Goal: Task Accomplishment & Management: Use online tool/utility

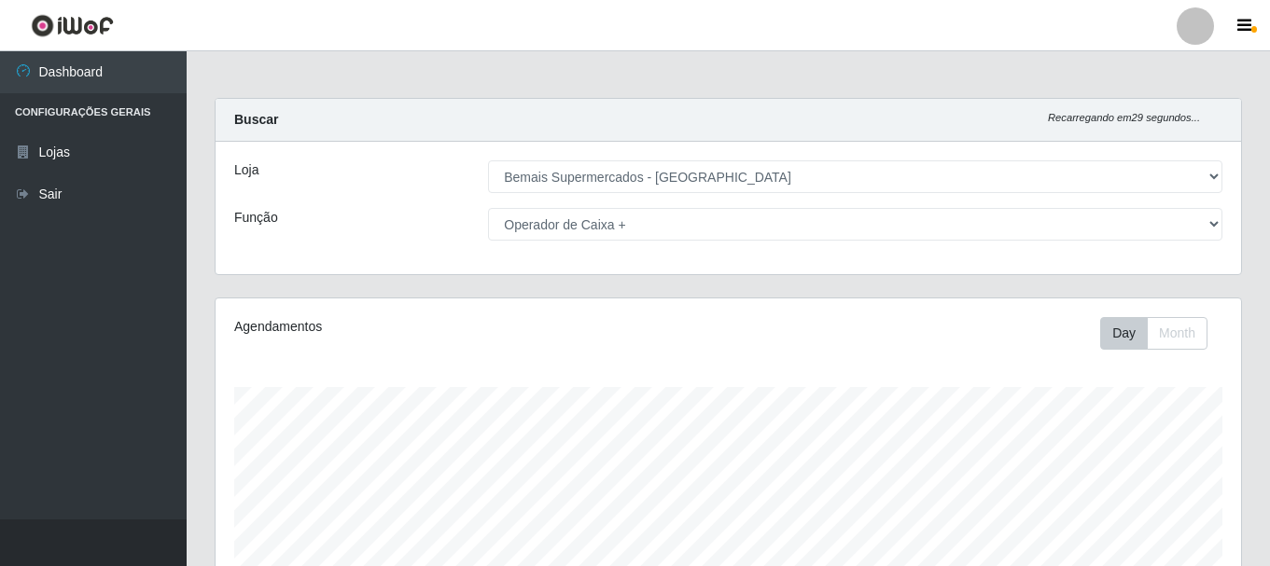
select select "249"
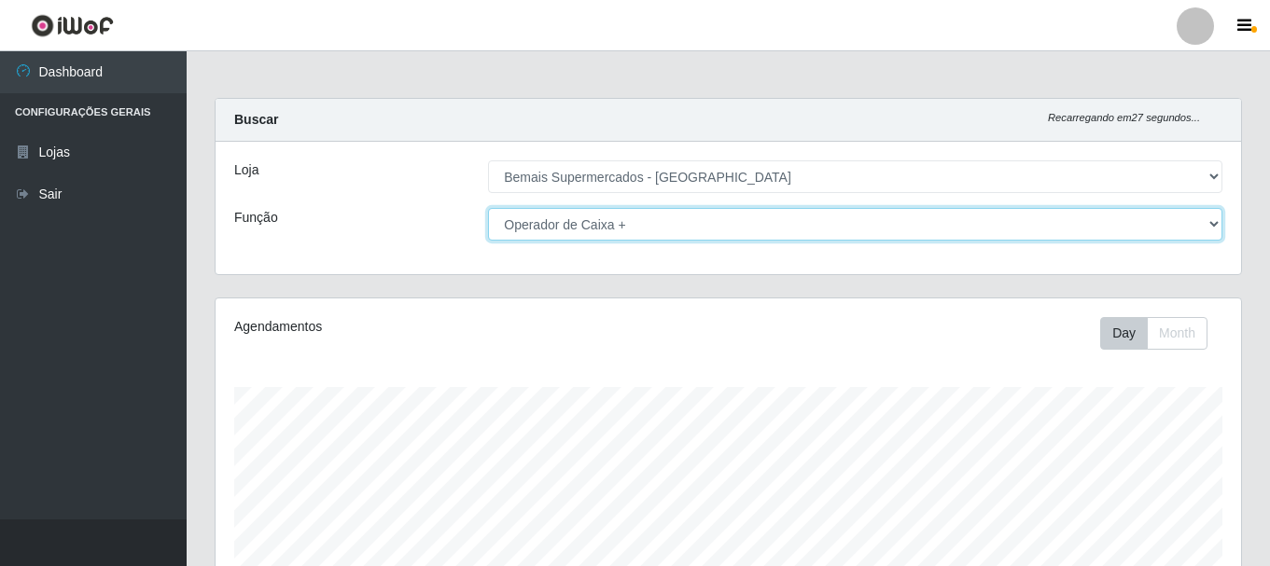
click at [512, 223] on select "[Selecione...] ASG ASG + ASG ++ Auxiliar de Depósito Auxiliar de Depósito + Aux…" at bounding box center [855, 224] width 734 height 33
select select "[Selecione...]"
click at [488, 208] on select "[Selecione...] ASG ASG + ASG ++ Auxiliar de Depósito Auxiliar de Depósito + Aux…" at bounding box center [855, 224] width 734 height 33
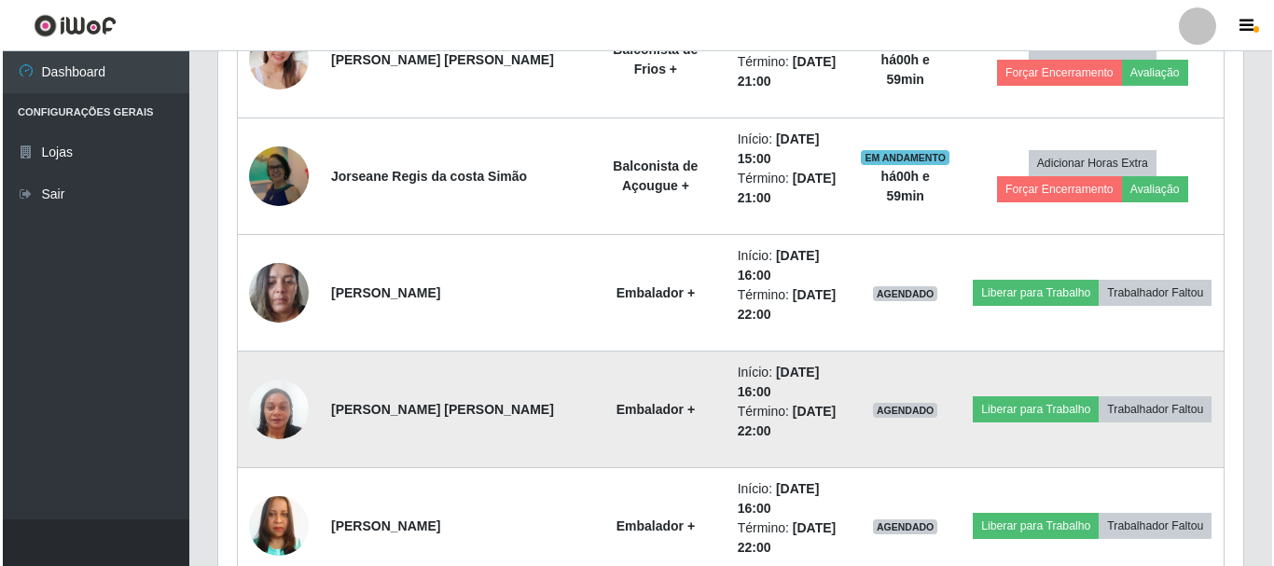
scroll to position [900, 0]
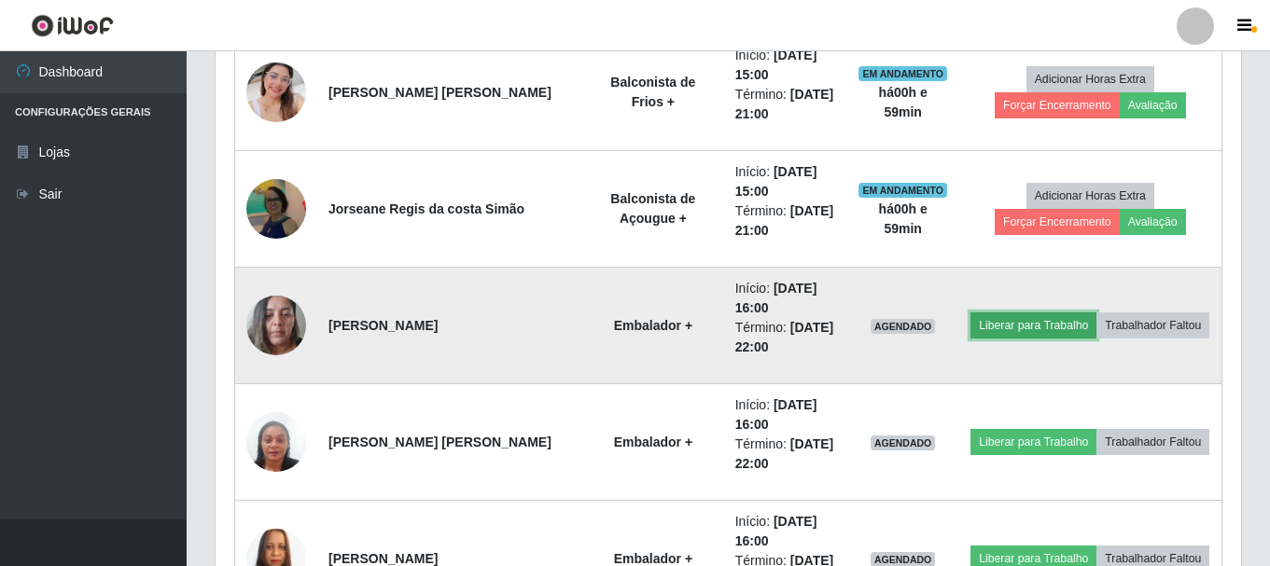
click at [1013, 331] on button "Liberar para Trabalho" at bounding box center [1033, 326] width 126 height 26
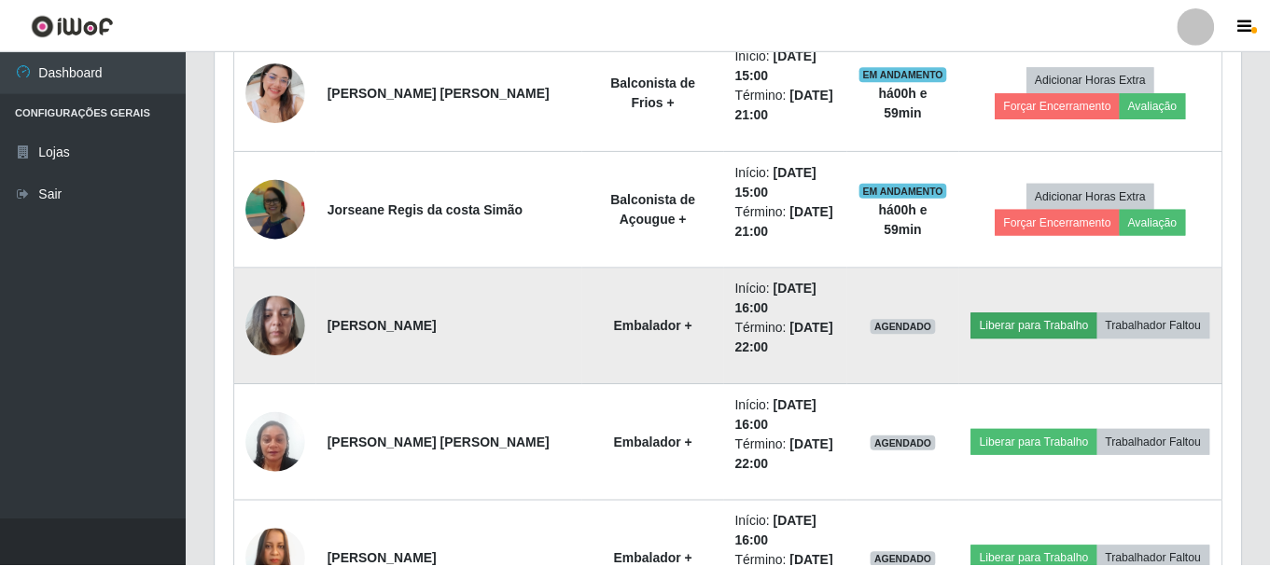
scroll to position [387, 1016]
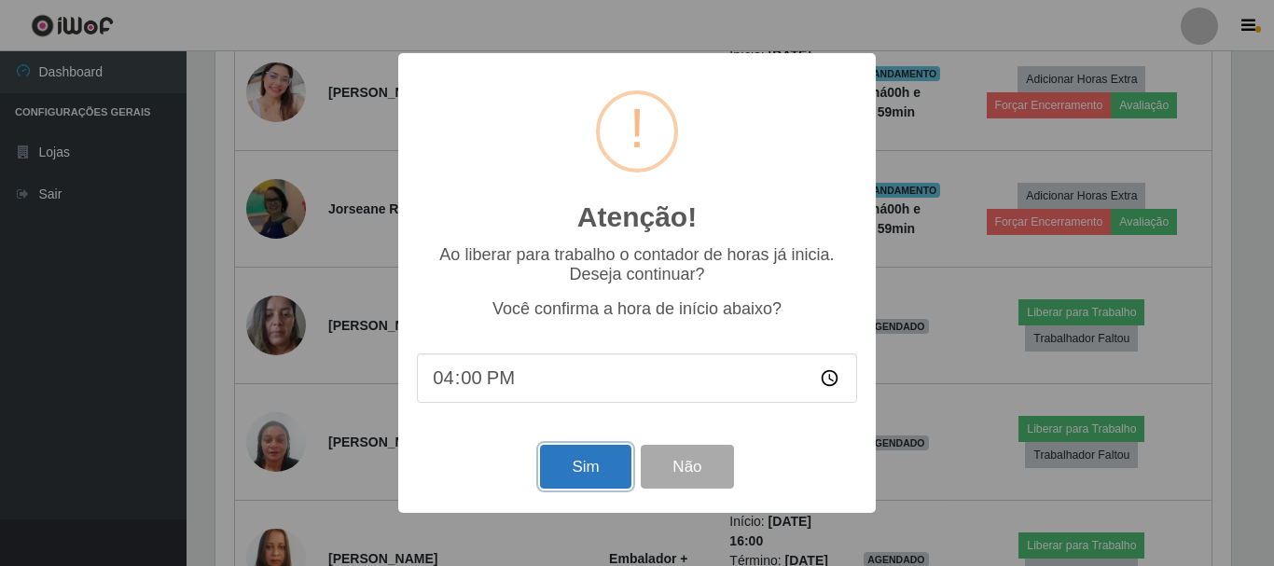
click at [617, 475] on button "Sim" at bounding box center [585, 467] width 90 height 44
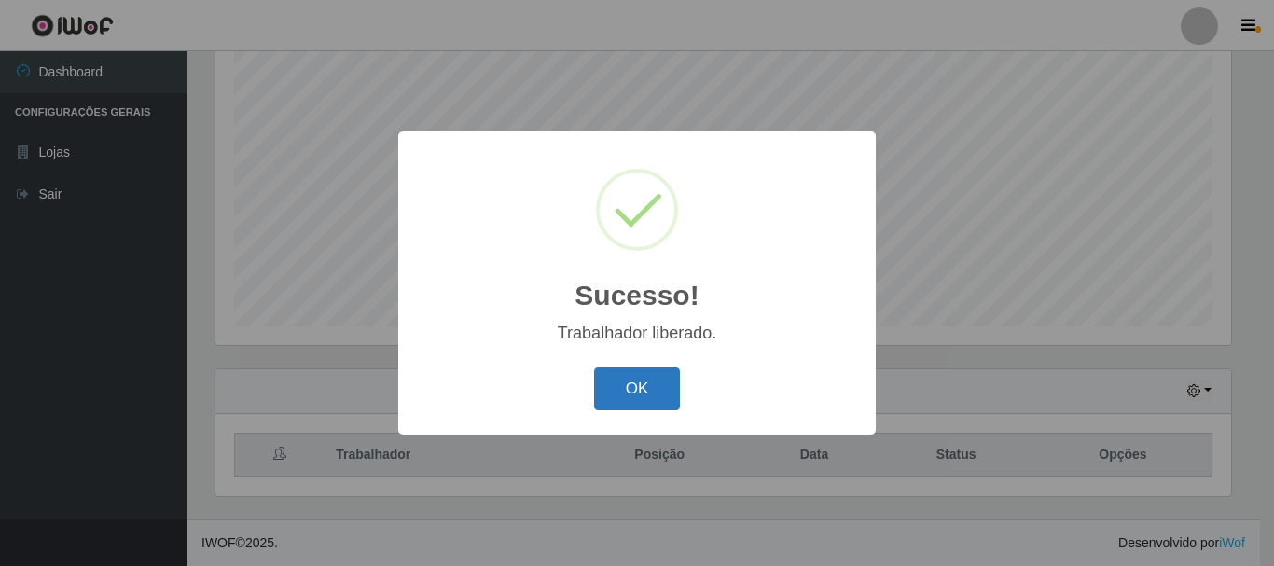
click at [618, 393] on button "OK" at bounding box center [637, 390] width 87 height 44
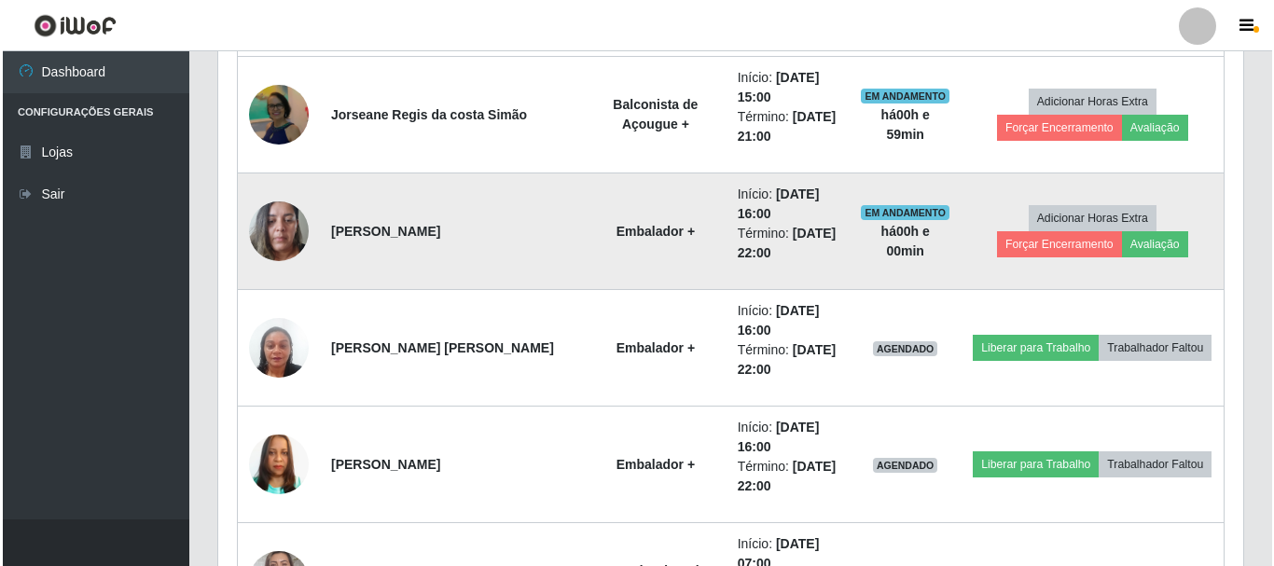
scroll to position [993, 0]
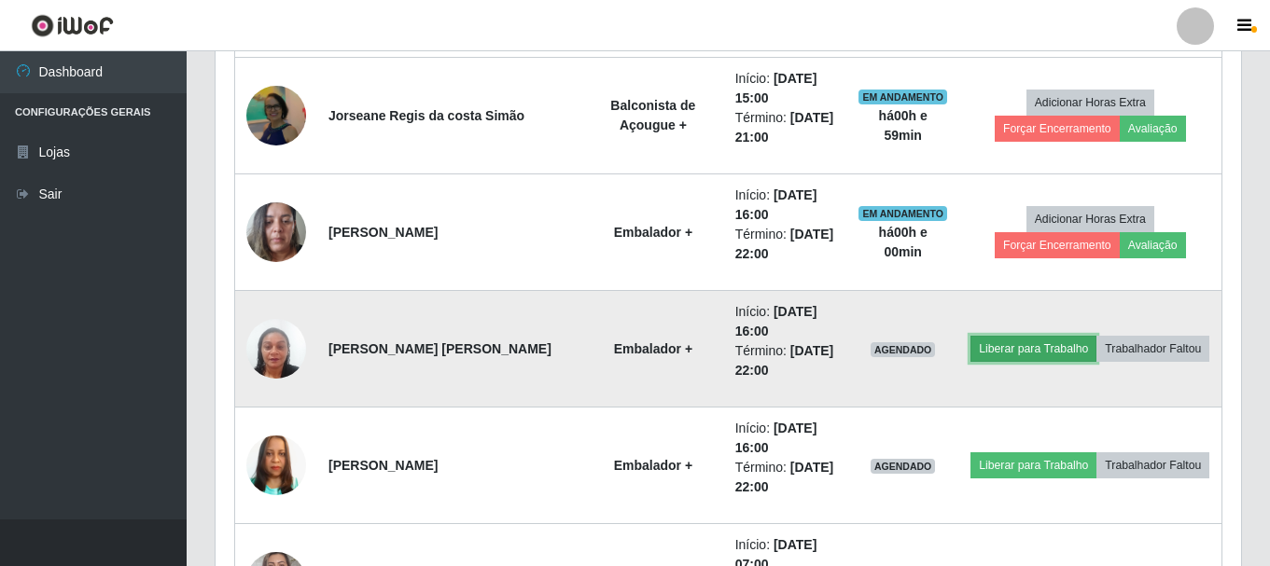
click at [1024, 354] on button "Liberar para Trabalho" at bounding box center [1033, 349] width 126 height 26
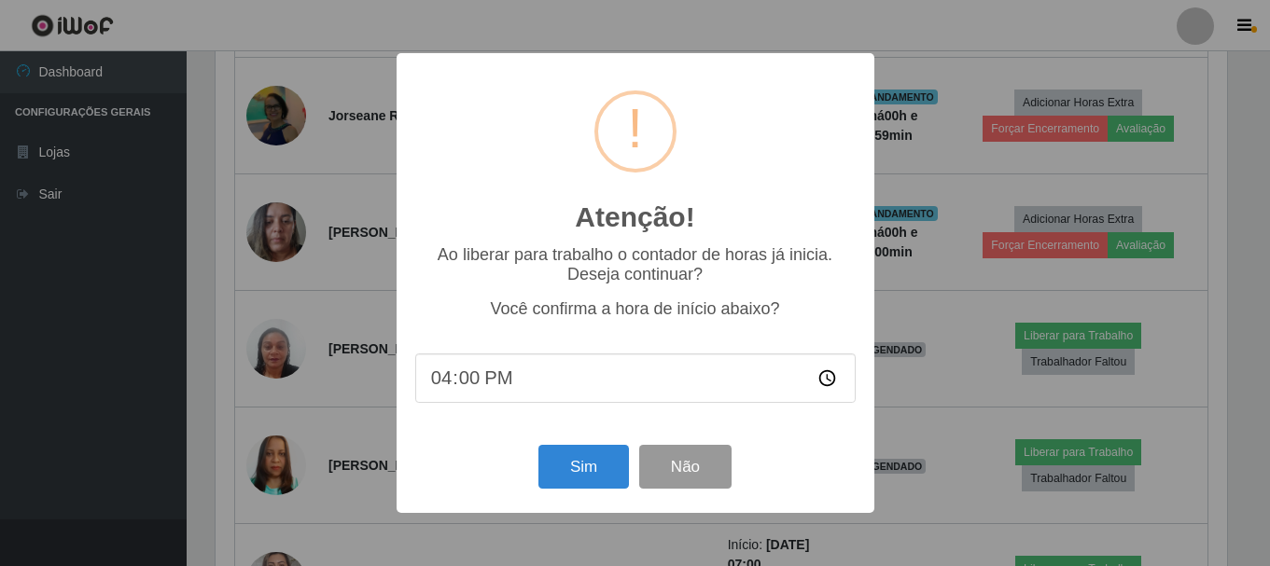
scroll to position [387, 1016]
click at [548, 472] on button "Sim" at bounding box center [585, 467] width 90 height 44
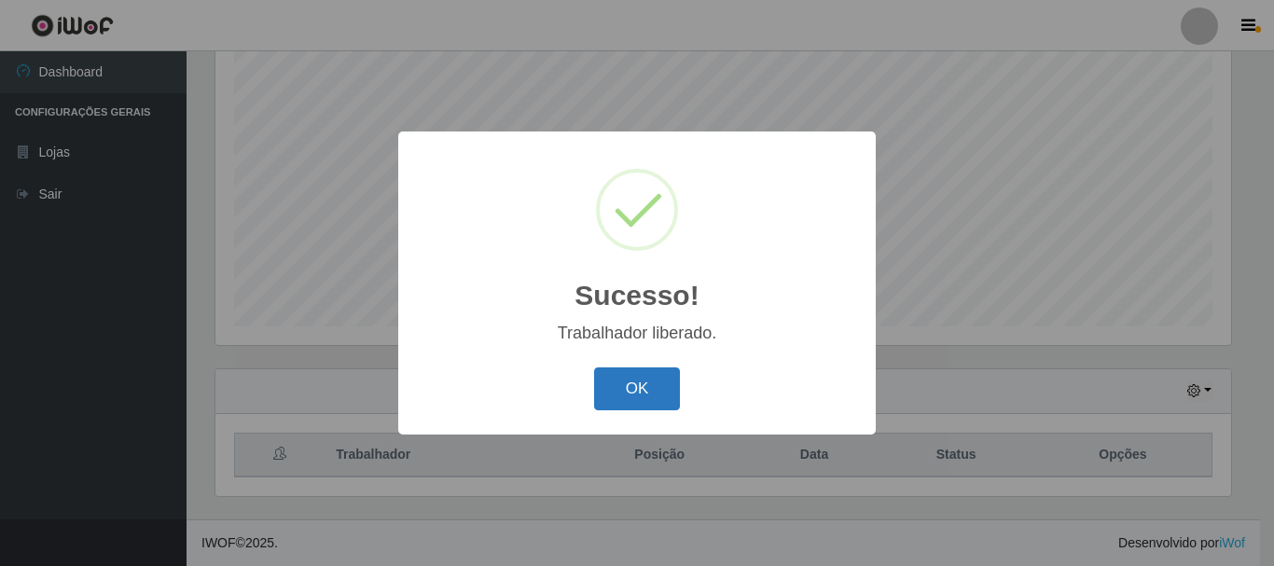
click at [660, 384] on button "OK" at bounding box center [637, 390] width 87 height 44
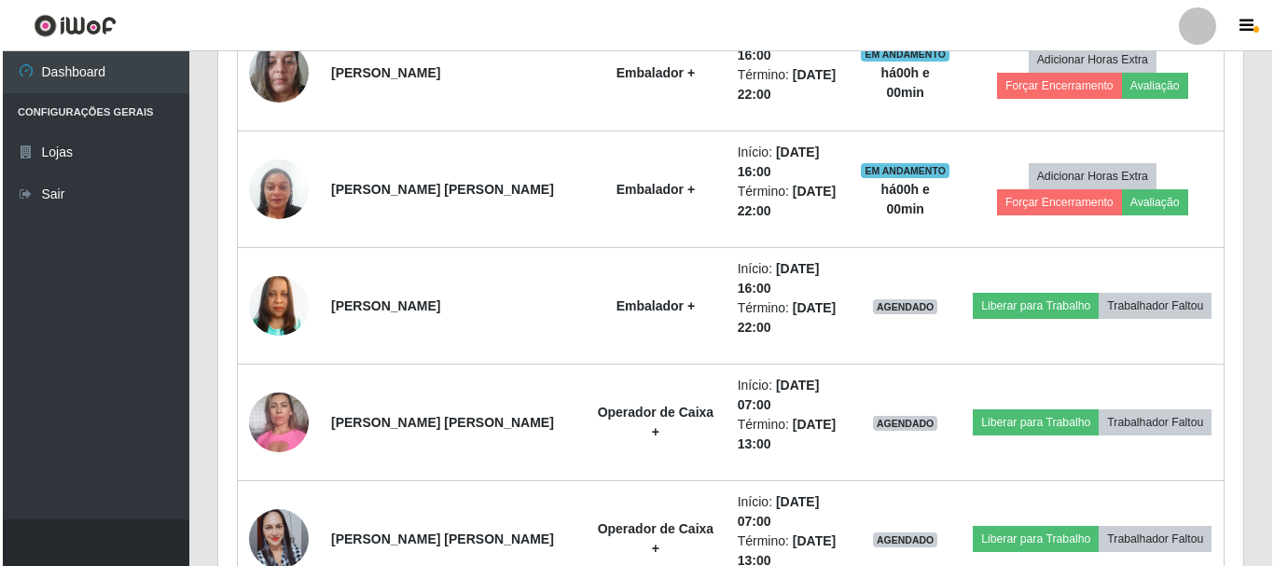
scroll to position [1213, 0]
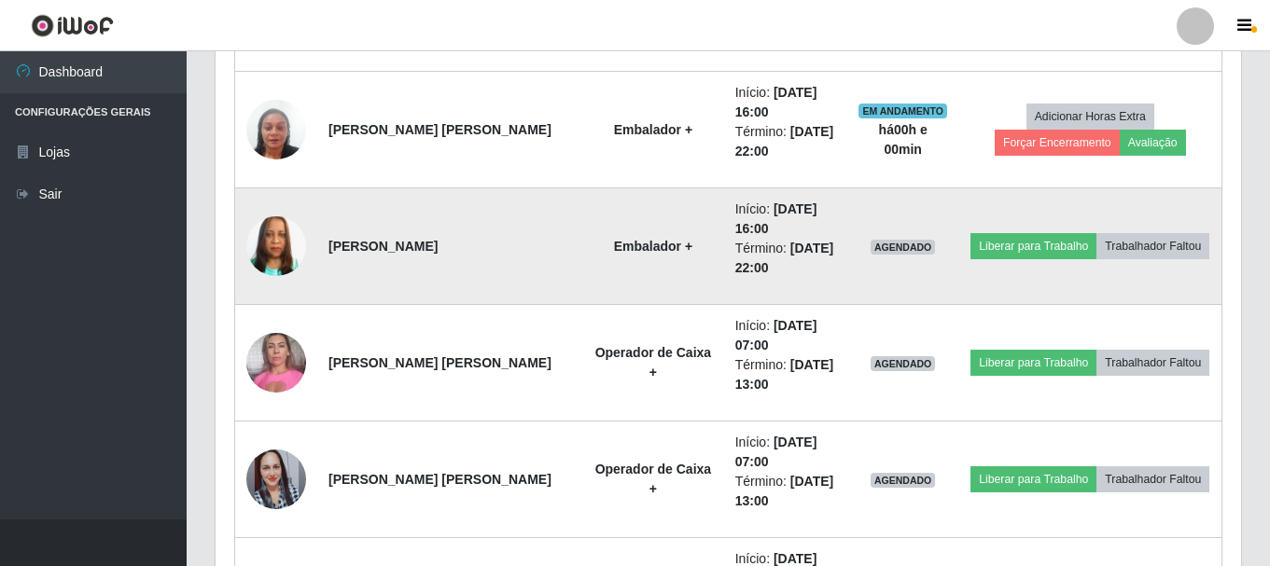
click at [284, 242] on img at bounding box center [276, 246] width 60 height 106
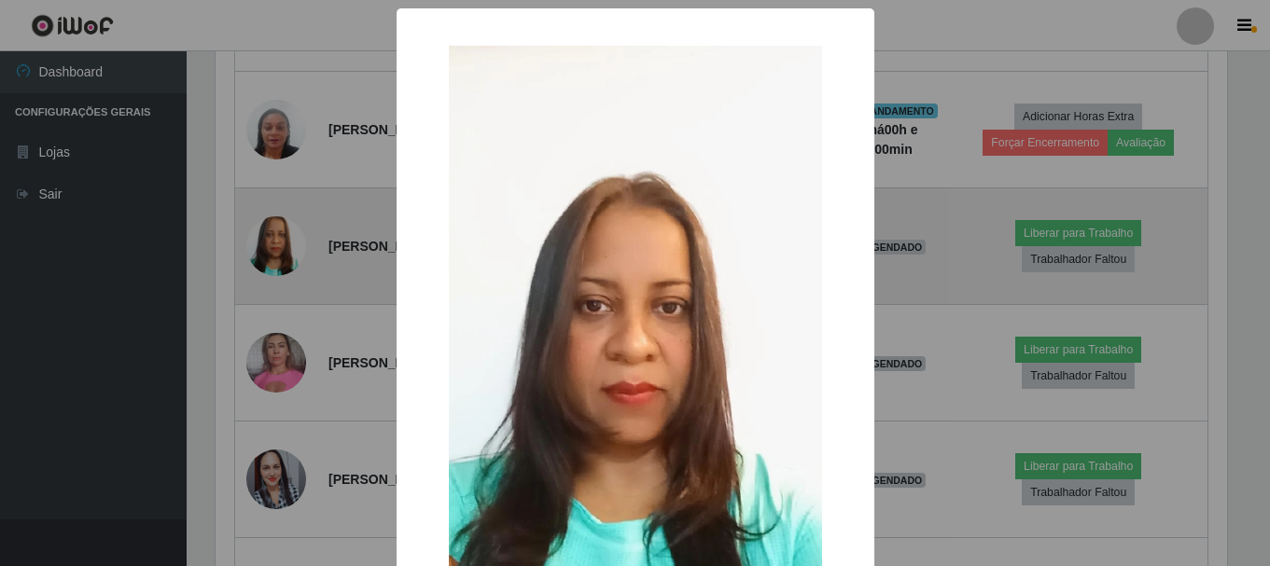
scroll to position [387, 1016]
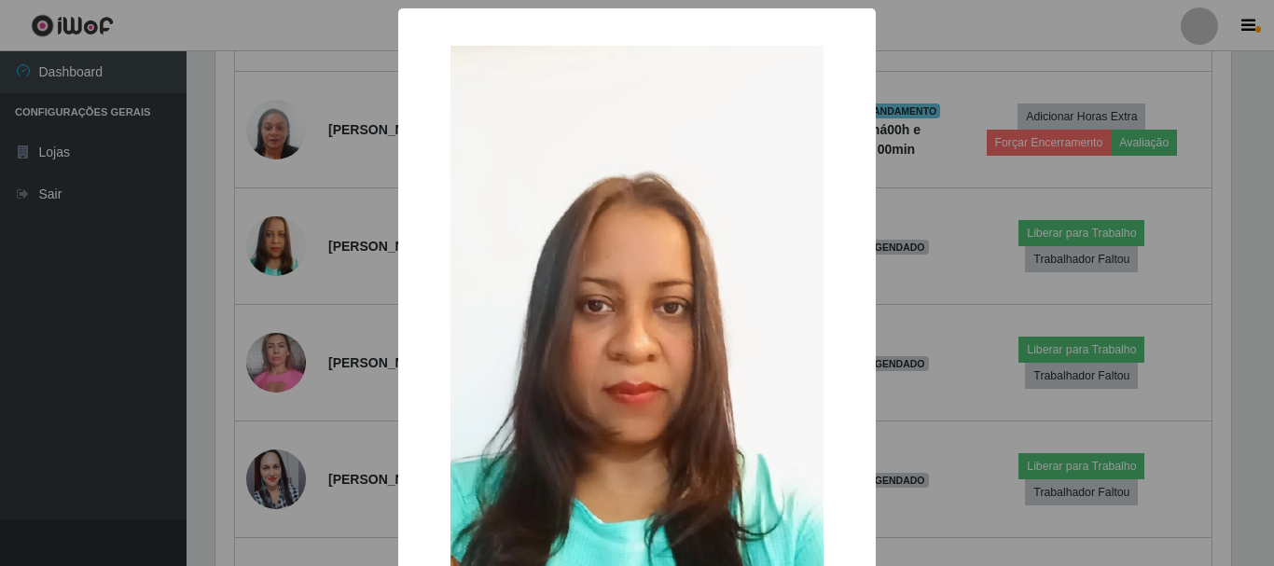
click at [313, 349] on div "× OK Cancel" at bounding box center [637, 283] width 1274 height 566
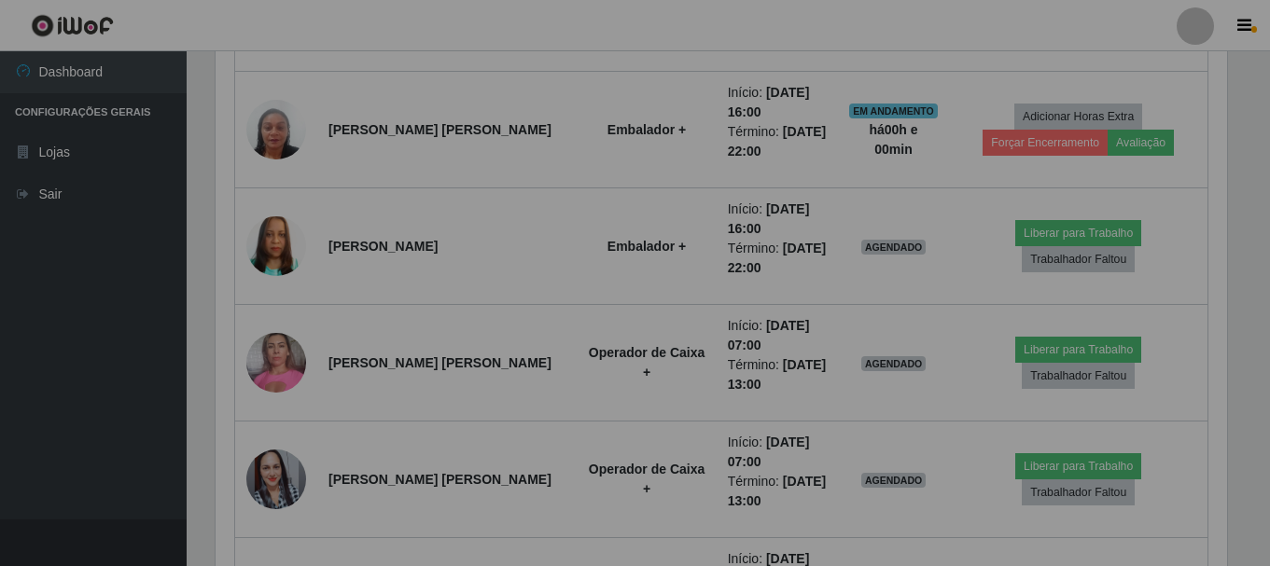
scroll to position [0, 0]
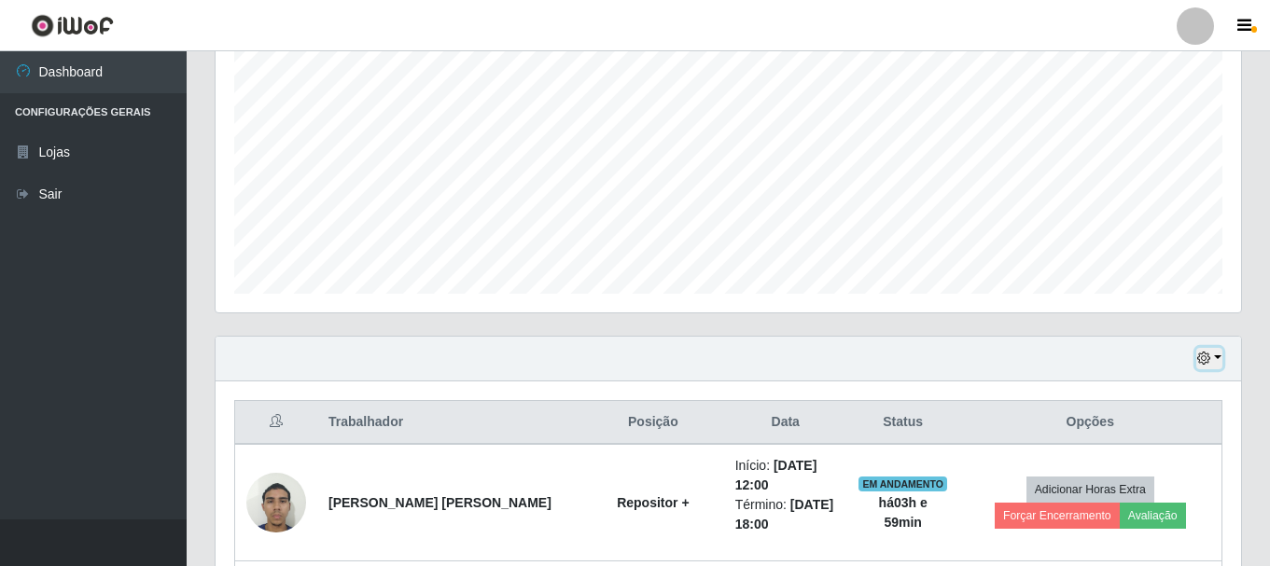
click at [1213, 358] on button "button" at bounding box center [1209, 358] width 26 height 21
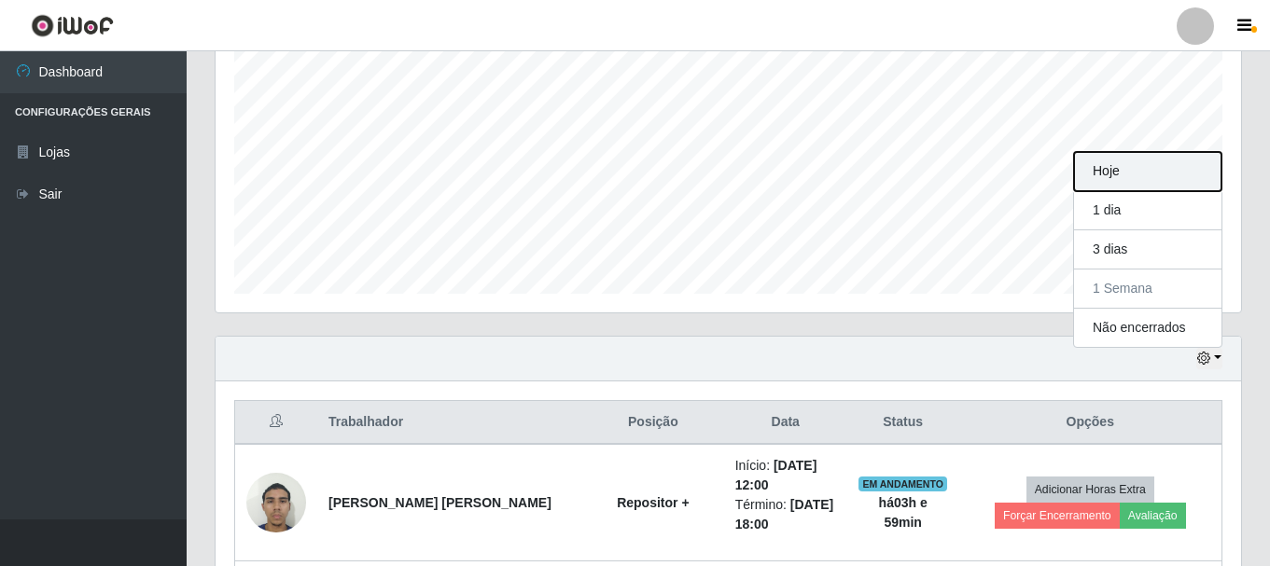
click at [1152, 176] on button "Hoje" at bounding box center [1147, 171] width 147 height 39
